Goal: Task Accomplishment & Management: Use online tool/utility

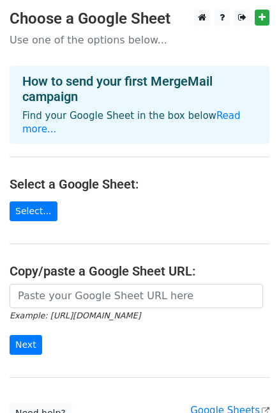
click at [166, 284] on input "url" at bounding box center [137, 296] width 254 height 24
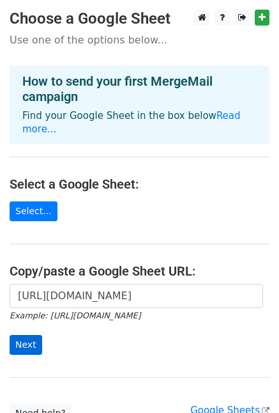
type input "https://docs.google.com/spreadsheets/d/1kSmxoDxuJITOqvo5h-3wv1s7991VGmOm_bED7sV…"
click at [38, 335] on input "Next" at bounding box center [26, 345] width 33 height 20
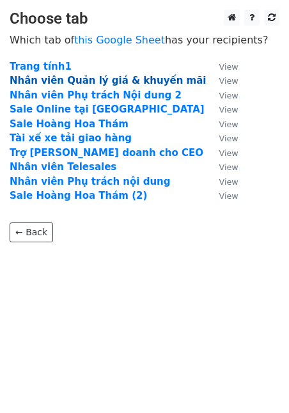
click at [79, 81] on strong "Nhân viên Quản lý giá & khuyến mãi" at bounding box center [108, 81] width 196 height 12
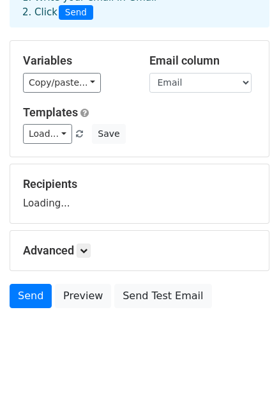
scroll to position [82, 0]
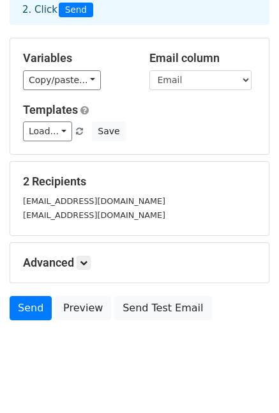
click at [128, 107] on h5 "Templates" at bounding box center [139, 110] width 233 height 14
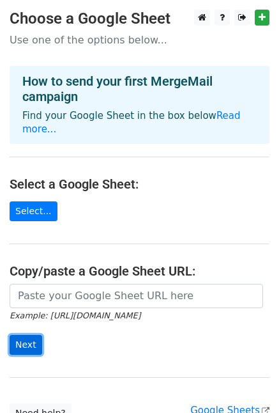
click at [26, 335] on input "Next" at bounding box center [26, 345] width 33 height 20
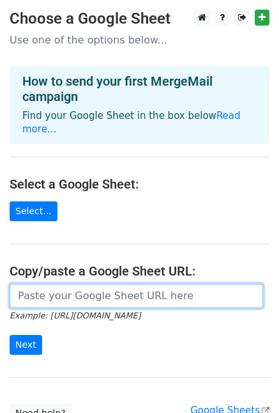
click at [67, 284] on input "url" at bounding box center [137, 296] width 254 height 24
paste input "https://docs.google.com/spreadsheets/d/1kSmxoDxuJITOqvo5h-3wv1s7991VGmOm_bED7sV…"
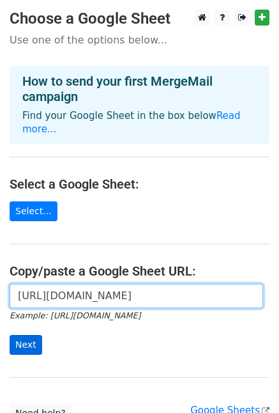
type input "https://docs.google.com/spreadsheets/d/1kSmxoDxuJITOqvo5h-3wv1s7991VGmOm_bED7sV…"
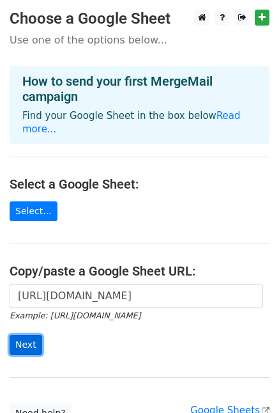
click at [27, 335] on input "Next" at bounding box center [26, 345] width 33 height 20
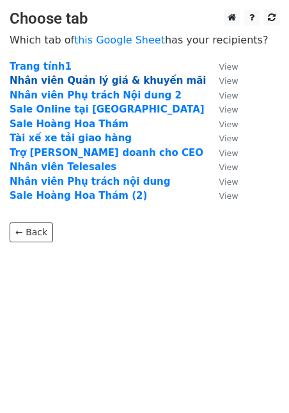
click at [62, 84] on strong "Nhân viên Quản lý giá & khuyến mãi" at bounding box center [108, 81] width 196 height 12
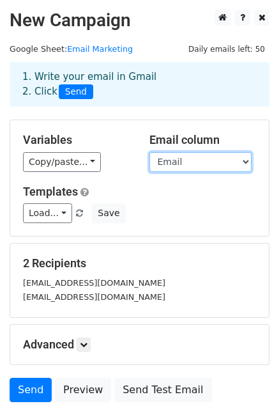
click at [210, 168] on select "Email DANH XƯNG Danh xưng HỌ TÊN Tên VỊ TRÍ ỨNG TUYỂN Vị trí Địa điểm làm việc …" at bounding box center [201, 162] width 102 height 20
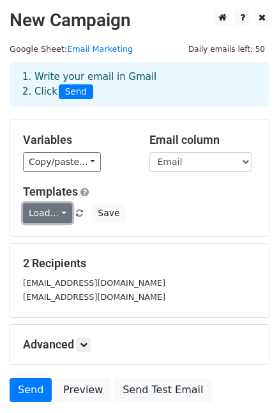
click at [56, 214] on link "Load..." at bounding box center [47, 213] width 49 height 20
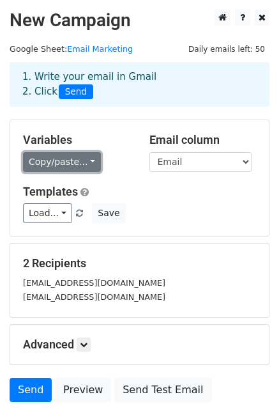
click at [70, 164] on link "Copy/paste..." at bounding box center [62, 162] width 78 height 20
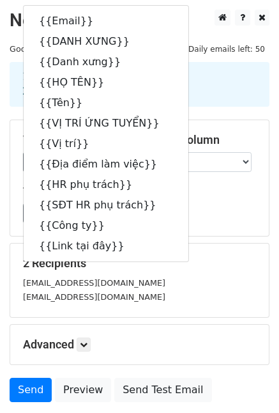
click at [176, 258] on h5 "2 Recipients" at bounding box center [139, 263] width 233 height 14
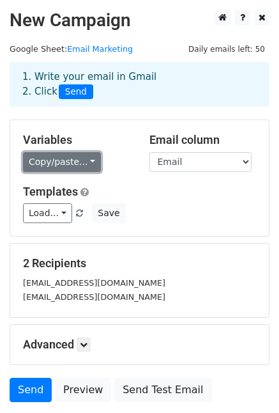
click at [85, 160] on link "Copy/paste..." at bounding box center [62, 162] width 78 height 20
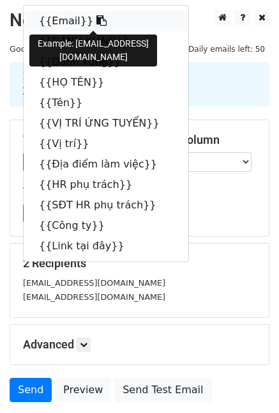
click at [97, 22] on icon at bounding box center [102, 20] width 10 height 10
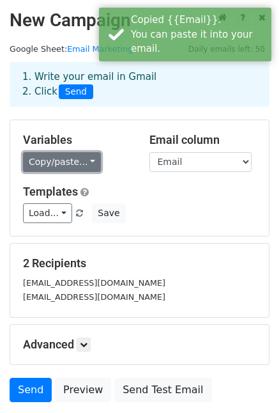
click at [80, 156] on link "Copy/paste..." at bounding box center [62, 162] width 78 height 20
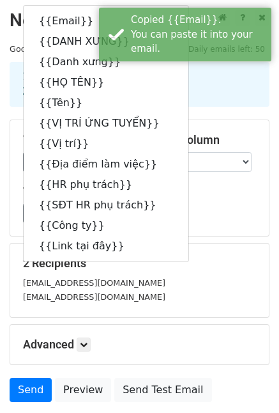
drag, startPoint x: 208, startPoint y: 329, endPoint x: 140, endPoint y: 371, distance: 80.0
click at [208, 329] on div "Advanced Tracking Track Opens UTM Codes Track Clicks Filters Only include sprea…" at bounding box center [139, 345] width 259 height 40
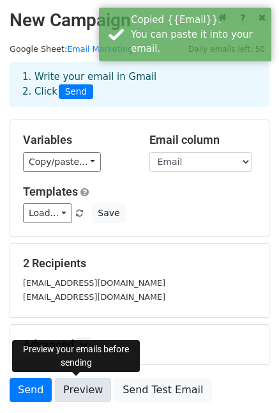
click at [89, 385] on link "Preview" at bounding box center [83, 390] width 56 height 24
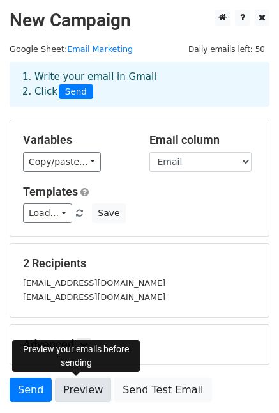
click at [73, 390] on link "Preview" at bounding box center [83, 390] width 56 height 24
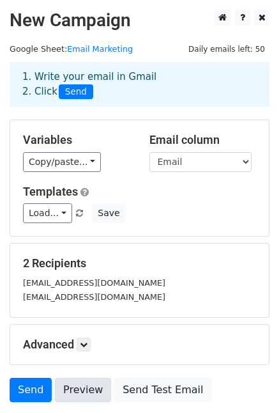
click at [77, 388] on link "Preview" at bounding box center [83, 390] width 56 height 24
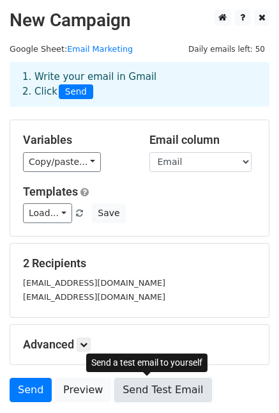
click at [159, 393] on link "Send Test Email" at bounding box center [162, 390] width 97 height 24
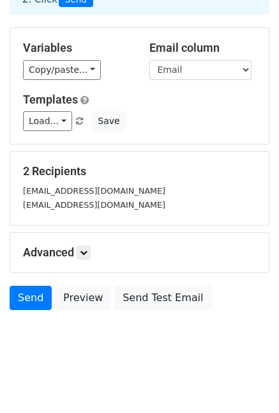
scroll to position [96, 0]
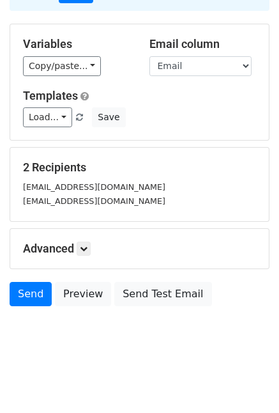
click at [77, 245] on h5 "Advanced" at bounding box center [139, 249] width 233 height 14
click at [84, 245] on icon at bounding box center [84, 249] width 8 height 8
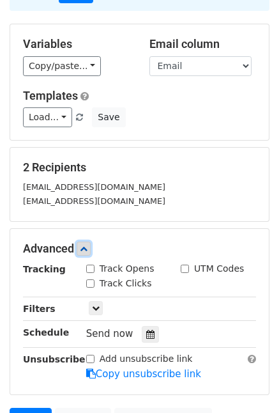
click at [84, 245] on icon at bounding box center [84, 249] width 8 height 8
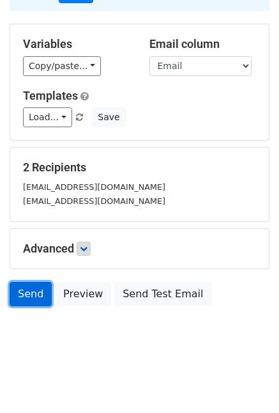
click at [31, 284] on link "Send" at bounding box center [31, 294] width 42 height 24
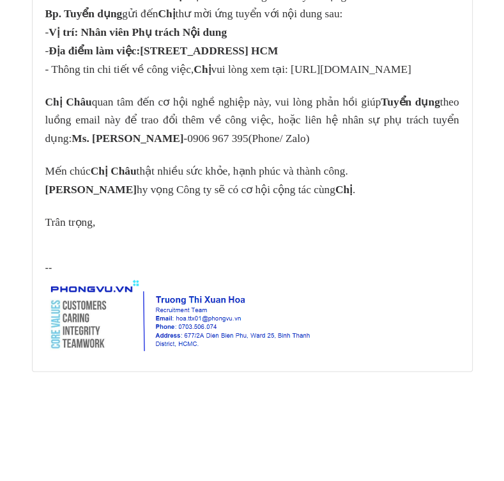
scroll to position [899, 0]
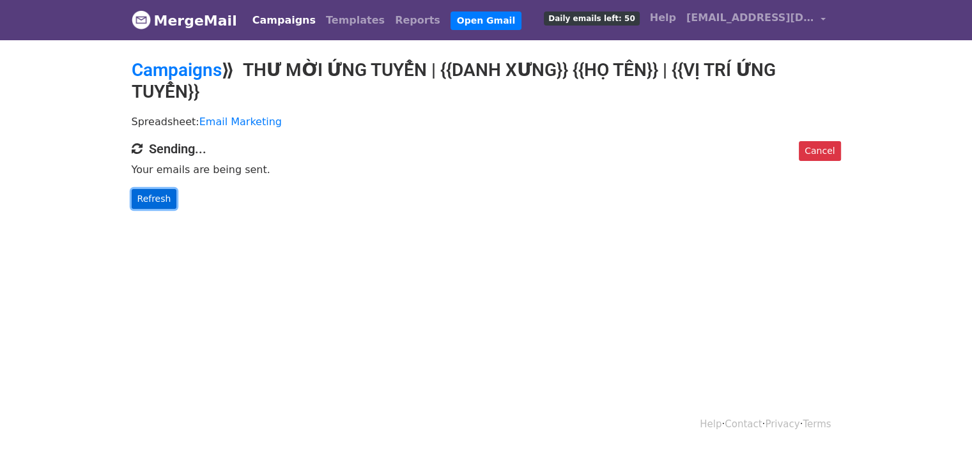
click at [151, 196] on link "Refresh" at bounding box center [154, 199] width 45 height 20
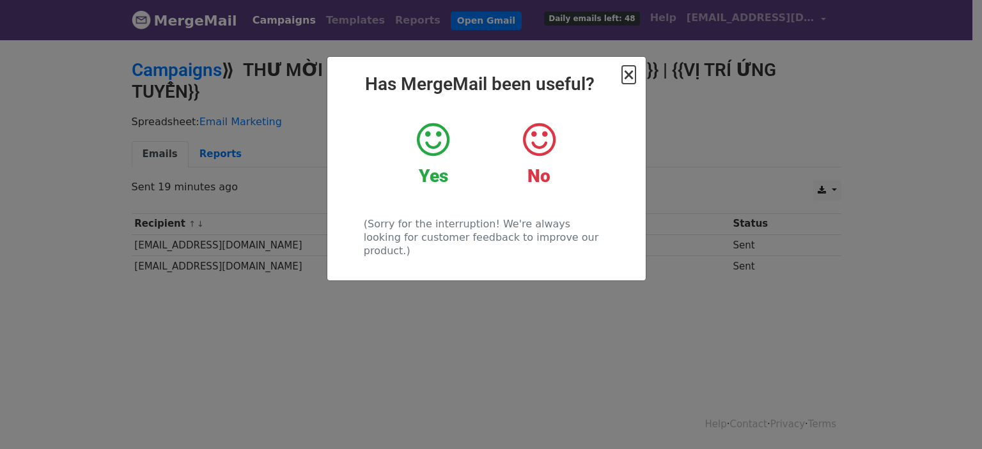
drag, startPoint x: 631, startPoint y: 72, endPoint x: 646, endPoint y: 108, distance: 39.3
click at [631, 73] on span "×" at bounding box center [628, 75] width 13 height 18
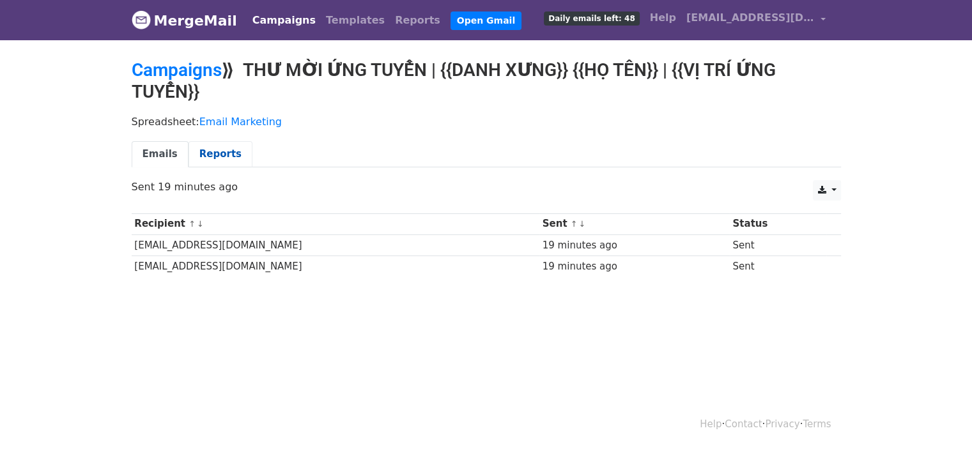
click at [224, 156] on link "Reports" at bounding box center [221, 154] width 64 height 26
